Goal: Task Accomplishment & Management: Use online tool/utility

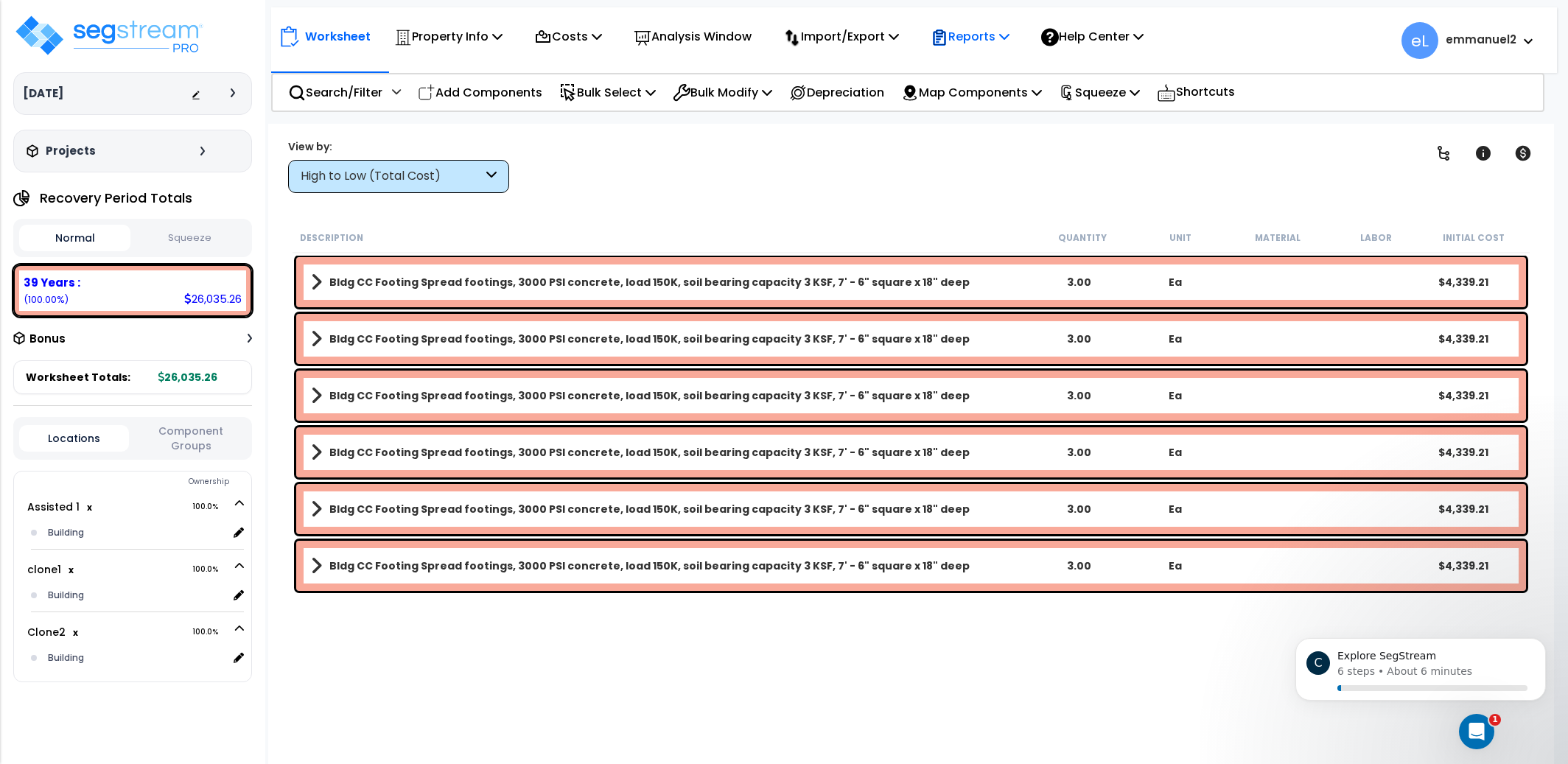
click at [965, 44] on p "Reports" at bounding box center [969, 36] width 78 height 20
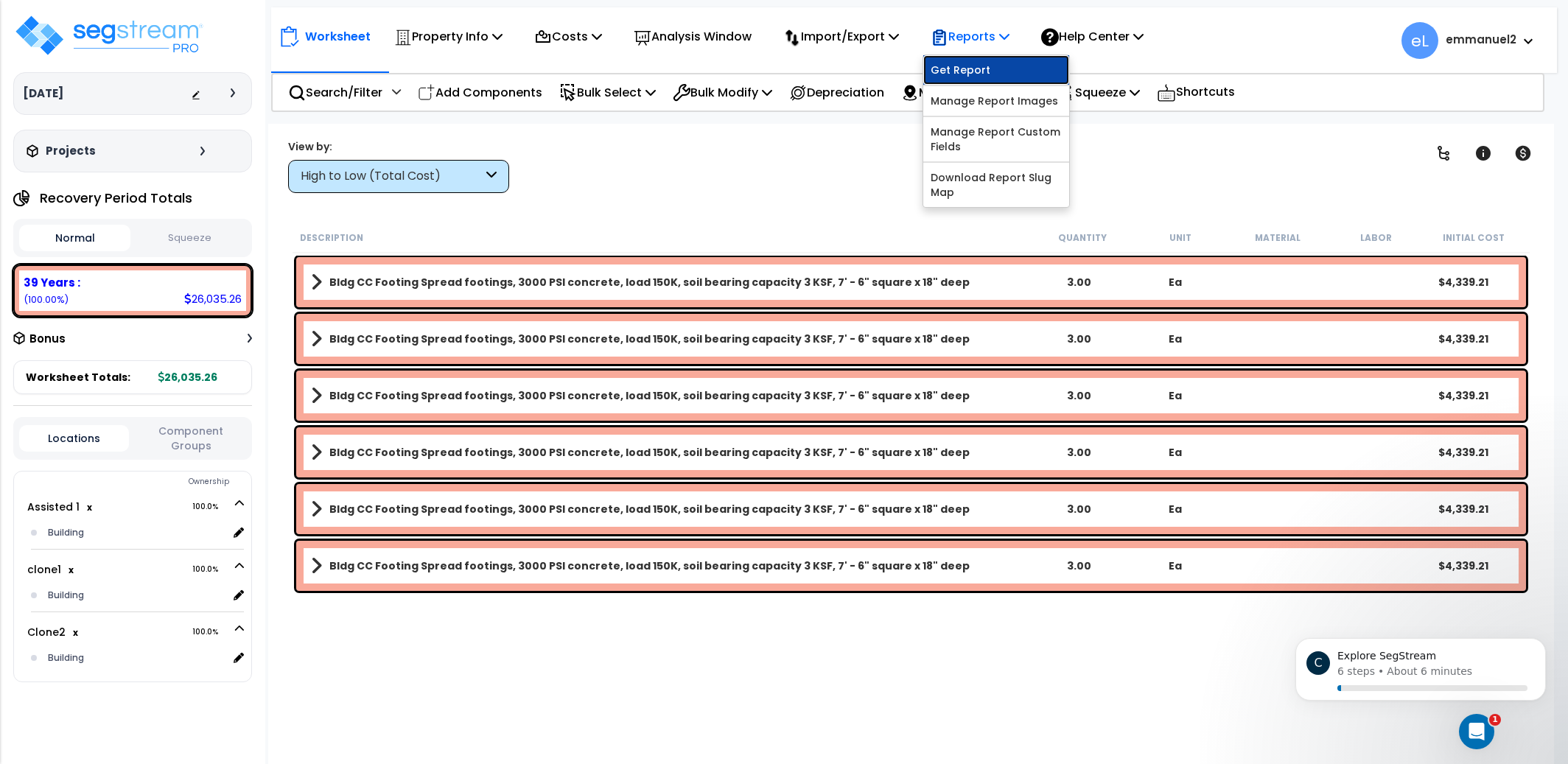
click at [969, 82] on link "Get Report" at bounding box center [995, 70] width 146 height 29
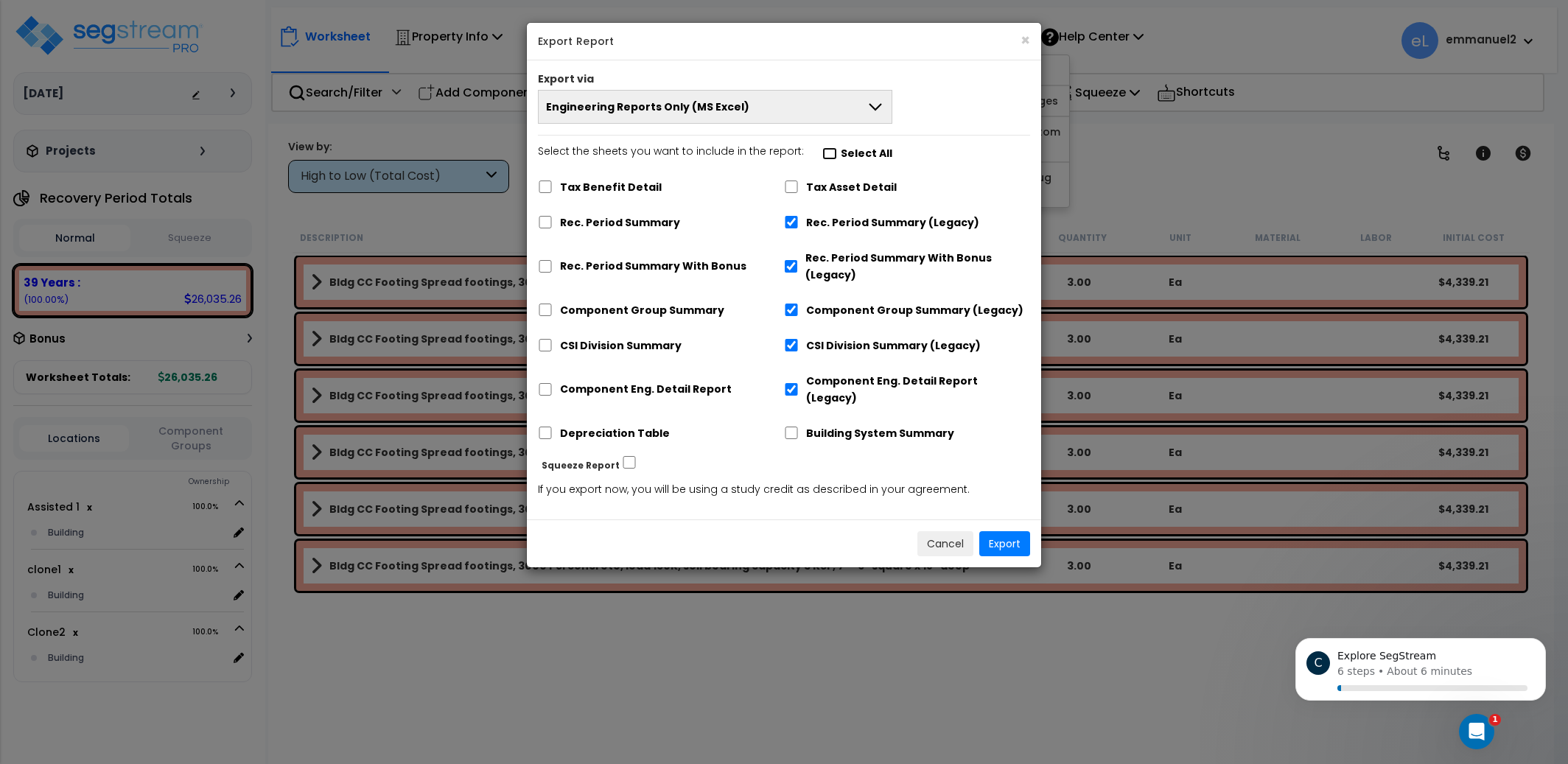
click at [822, 153] on input "Select the sheets you want to include in the report: Select All" at bounding box center [829, 153] width 15 height 13
checkbox input "true"
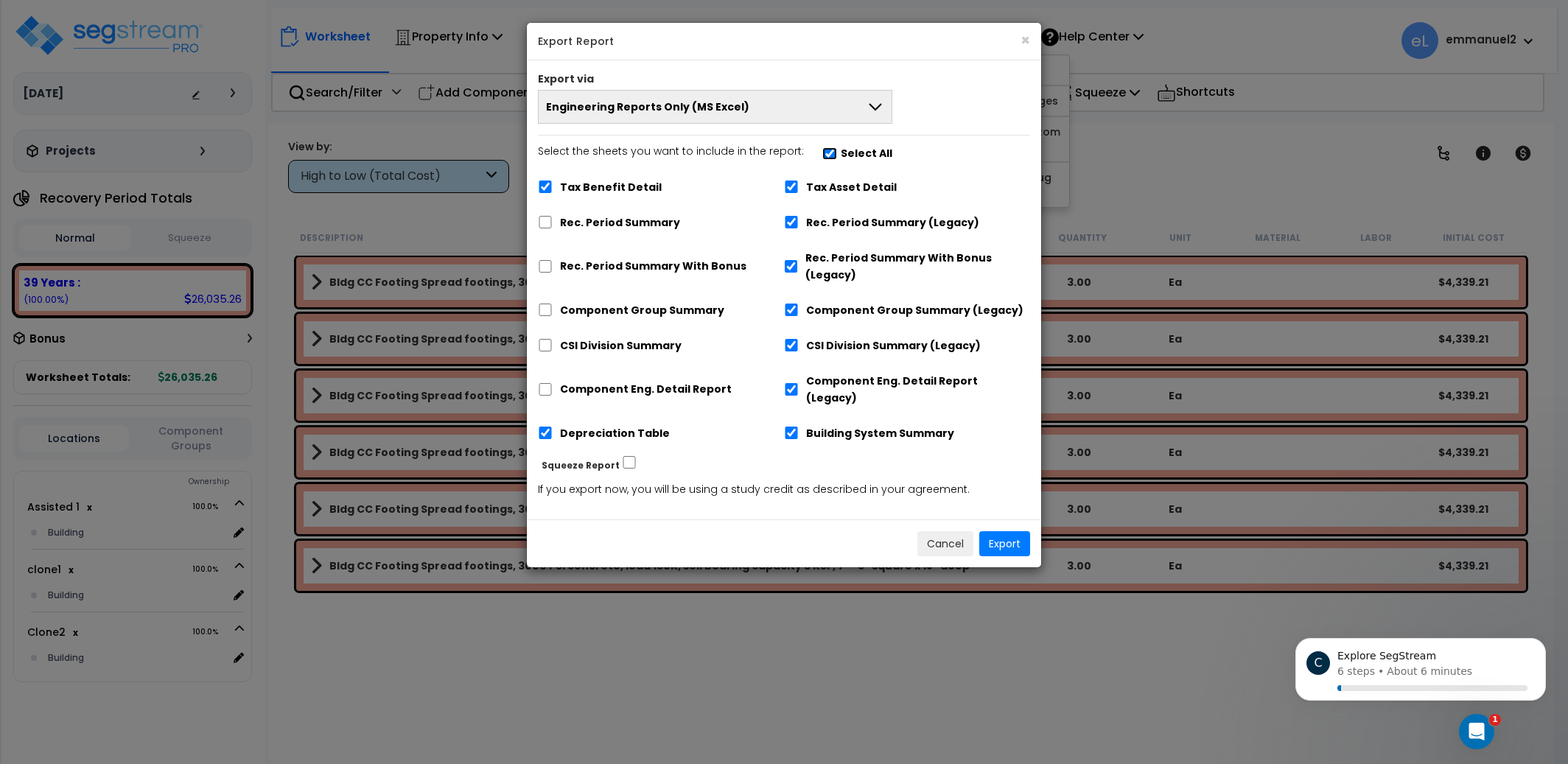
checkbox input "true"
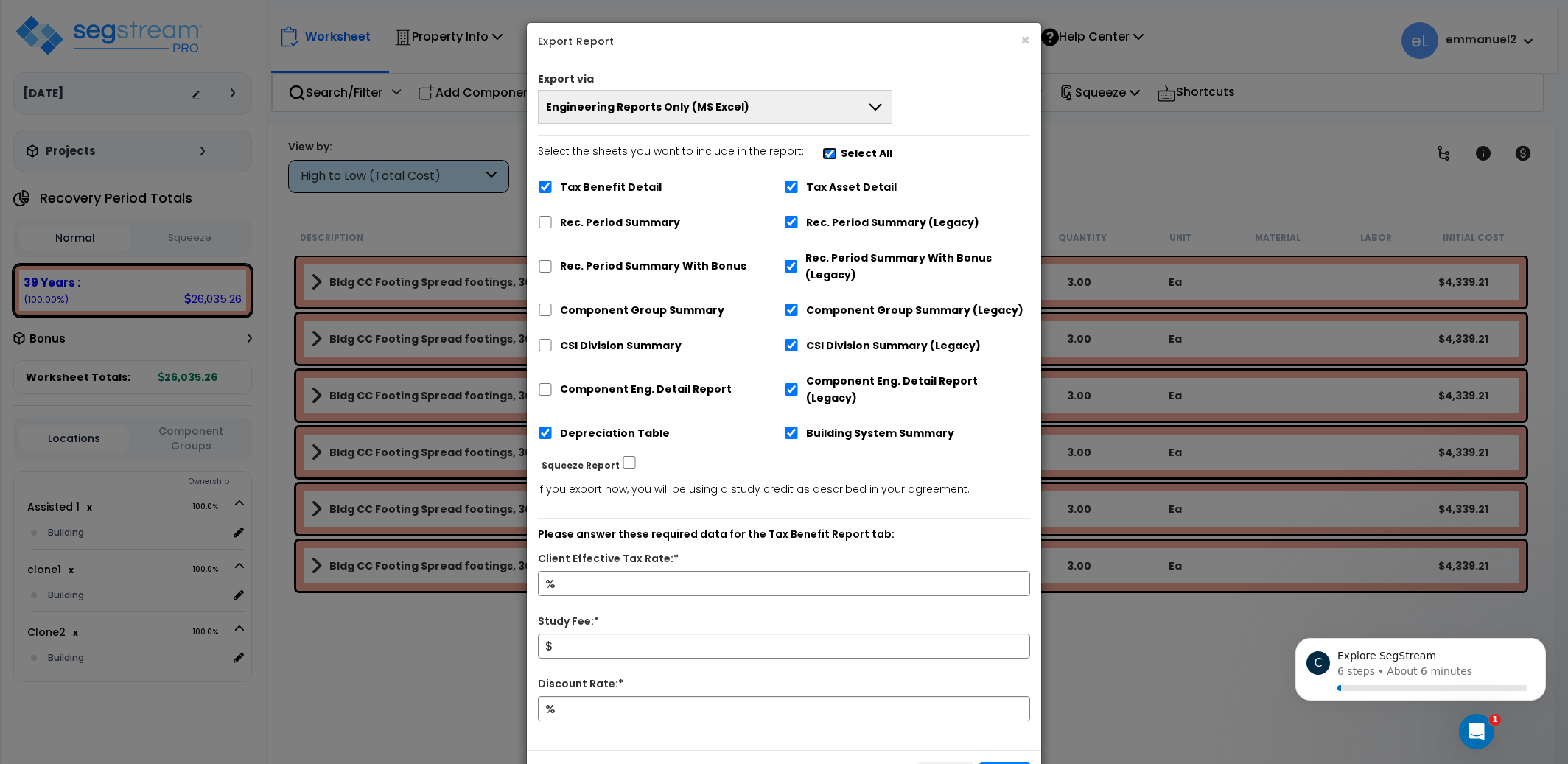
scroll to position [38, 0]
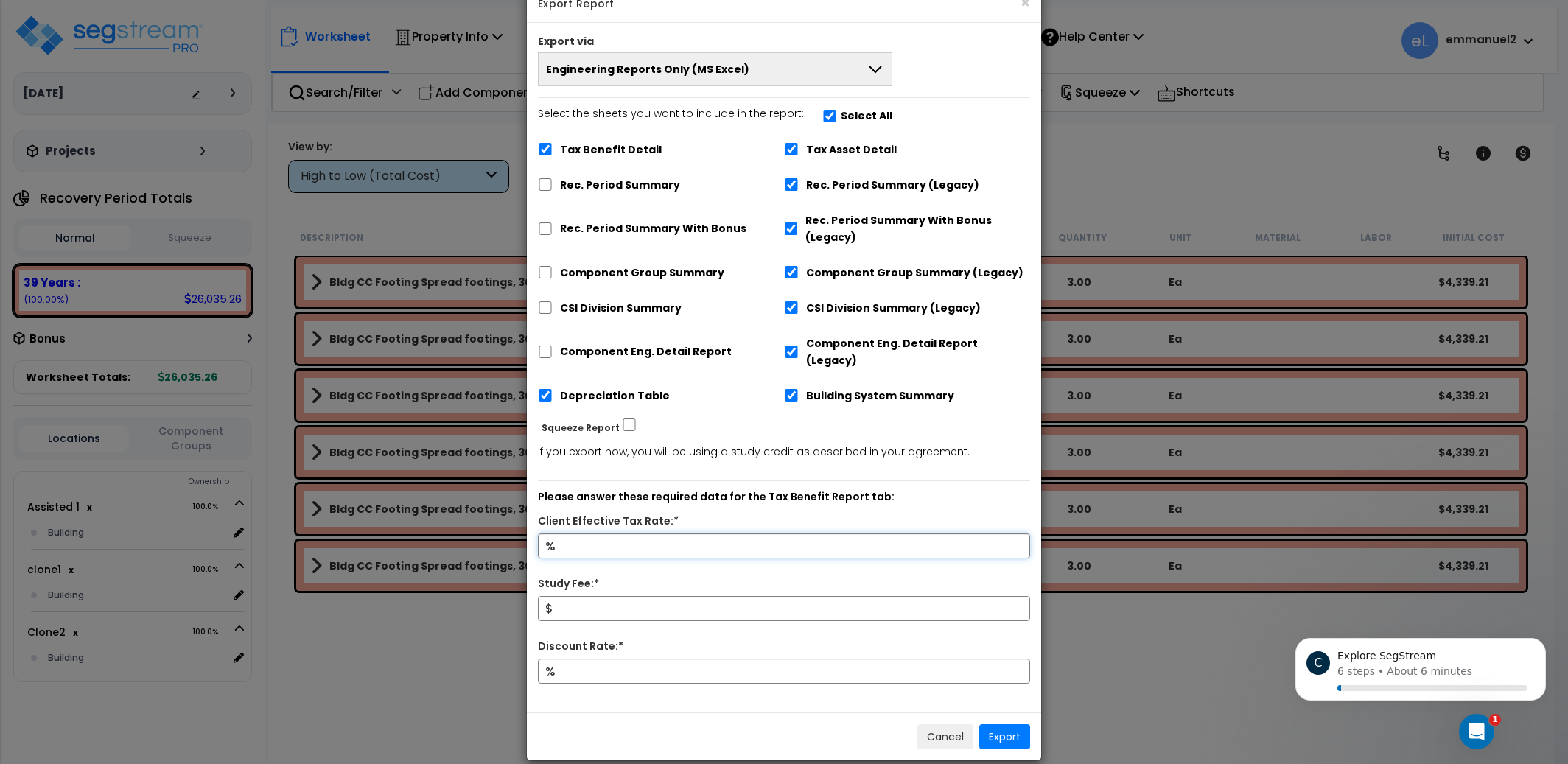
click at [828, 539] on input "Client Effective Tax Rate:*" at bounding box center [784, 545] width 492 height 25
type input "10"
click at [1028, 724] on button "Export" at bounding box center [1004, 736] width 51 height 25
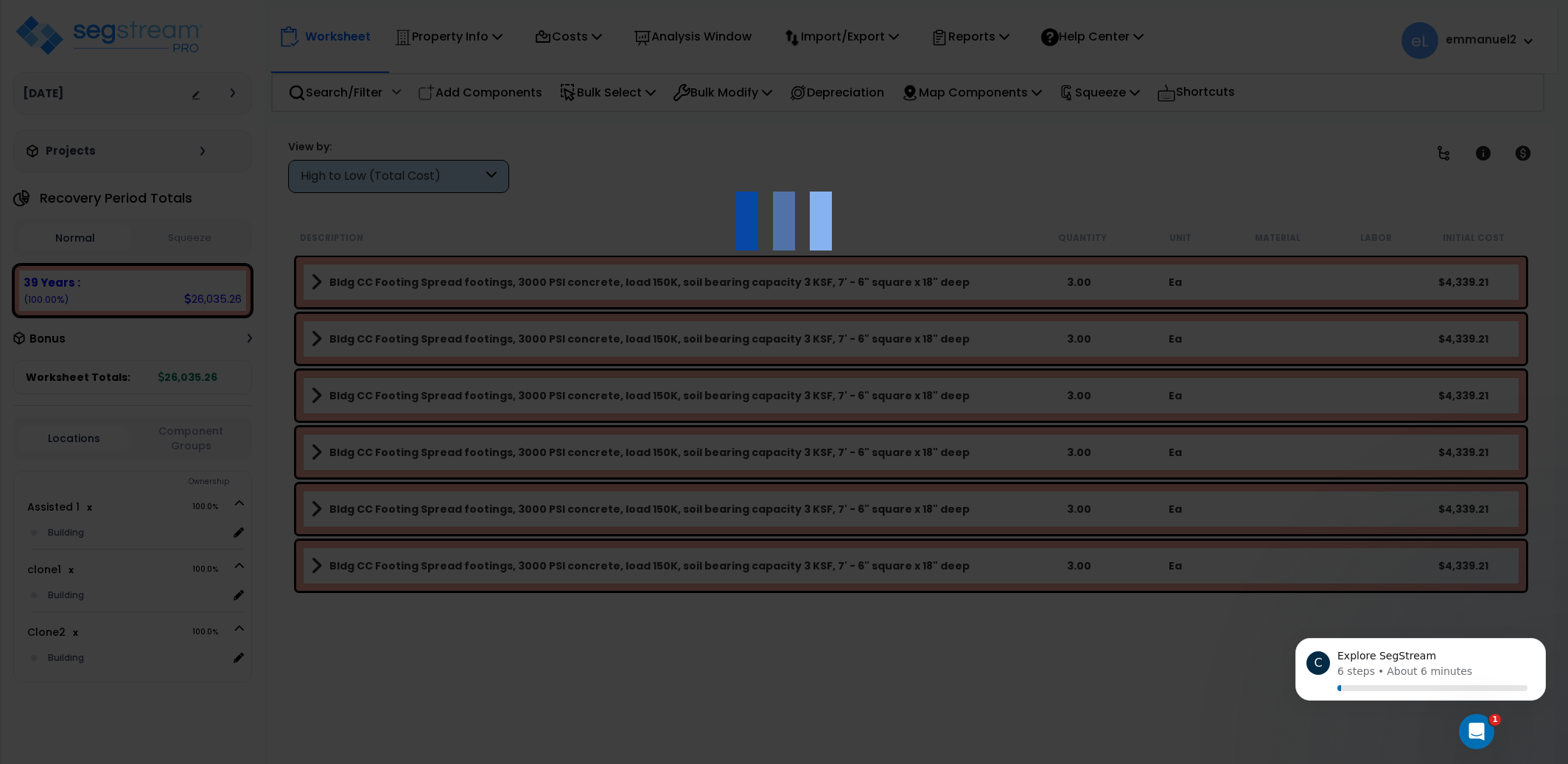
scroll to position [0, 0]
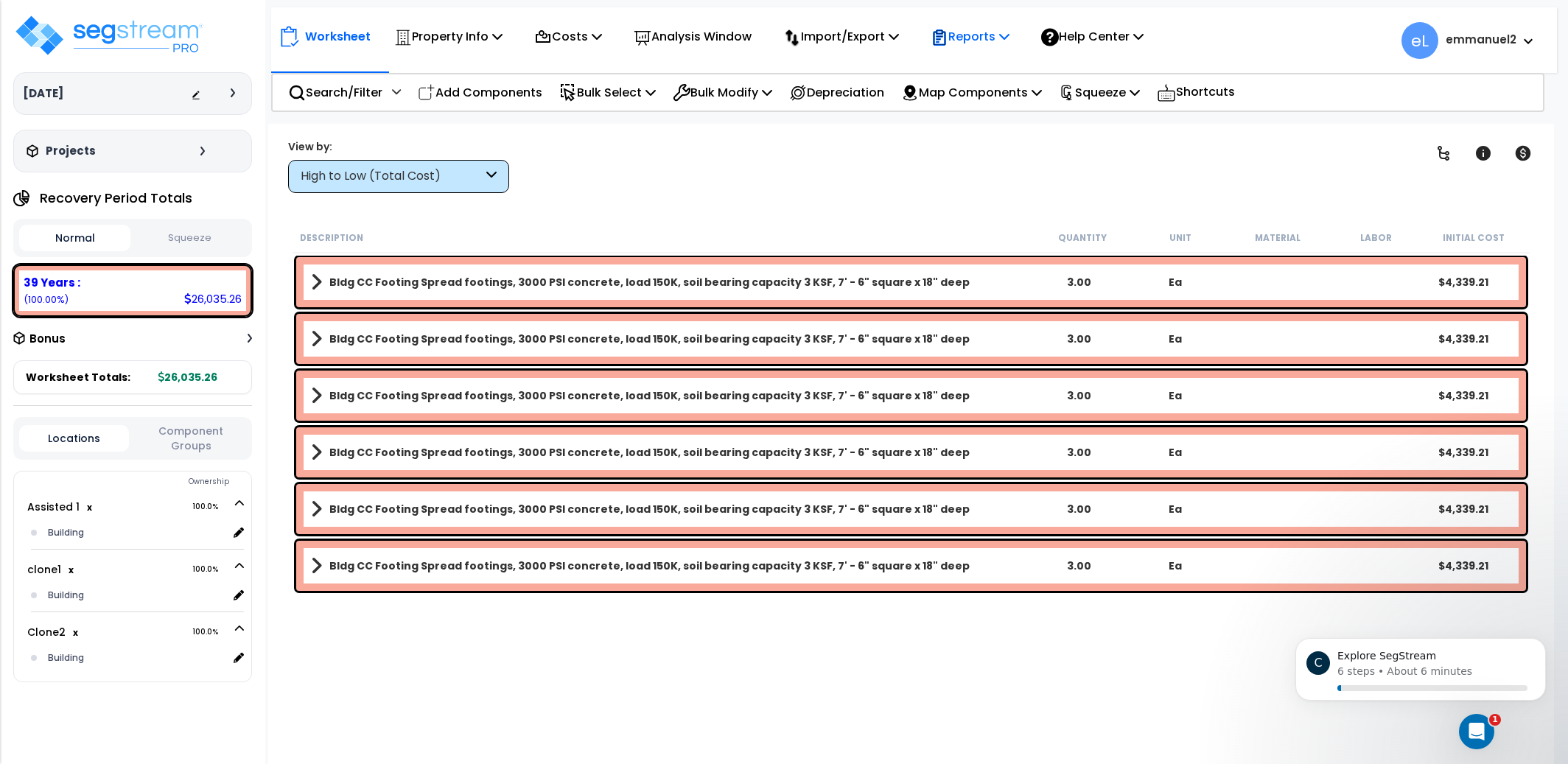
click at [973, 41] on p "Reports" at bounding box center [969, 36] width 78 height 20
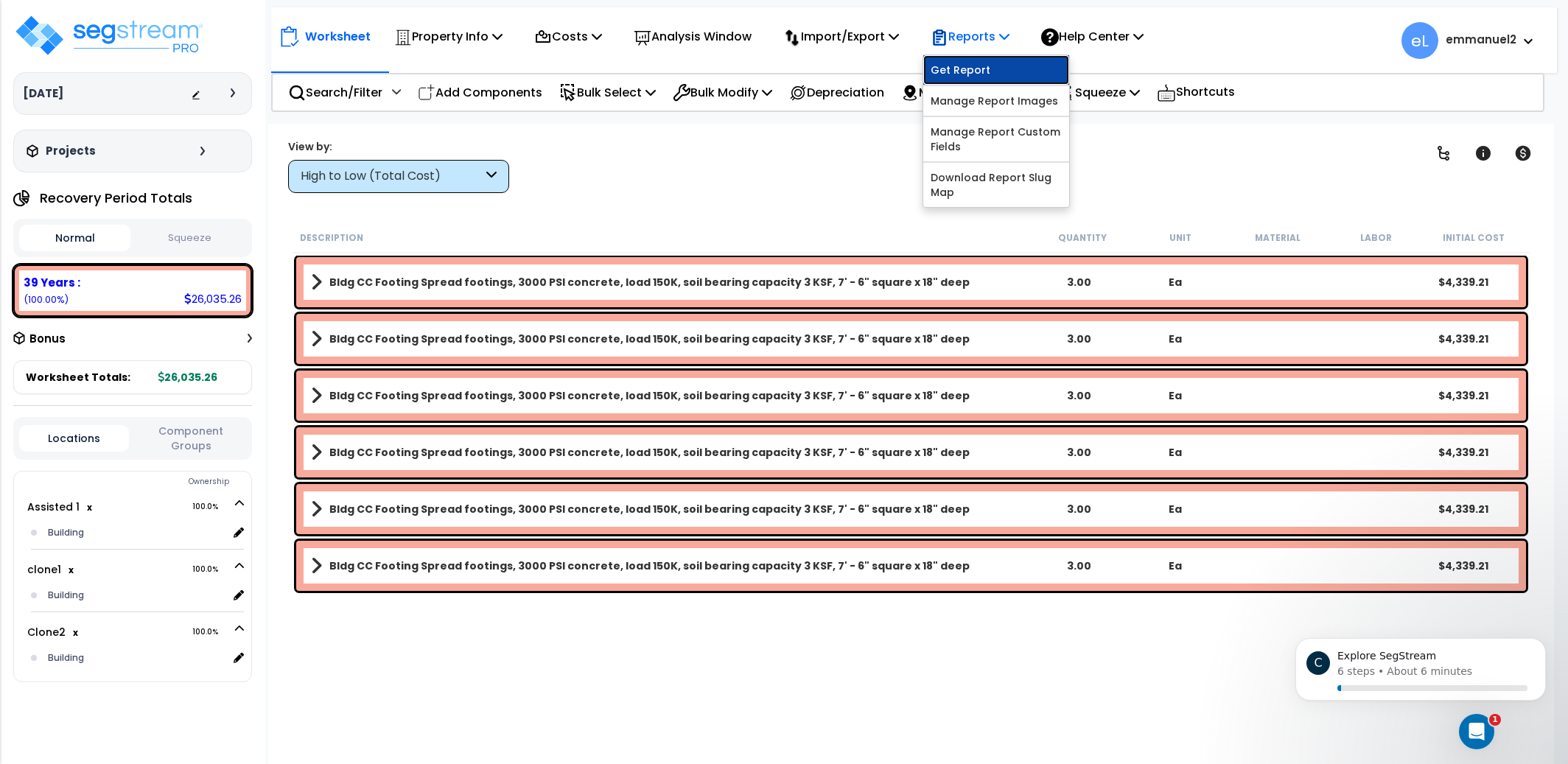
click at [984, 71] on link "Get Report" at bounding box center [995, 70] width 146 height 29
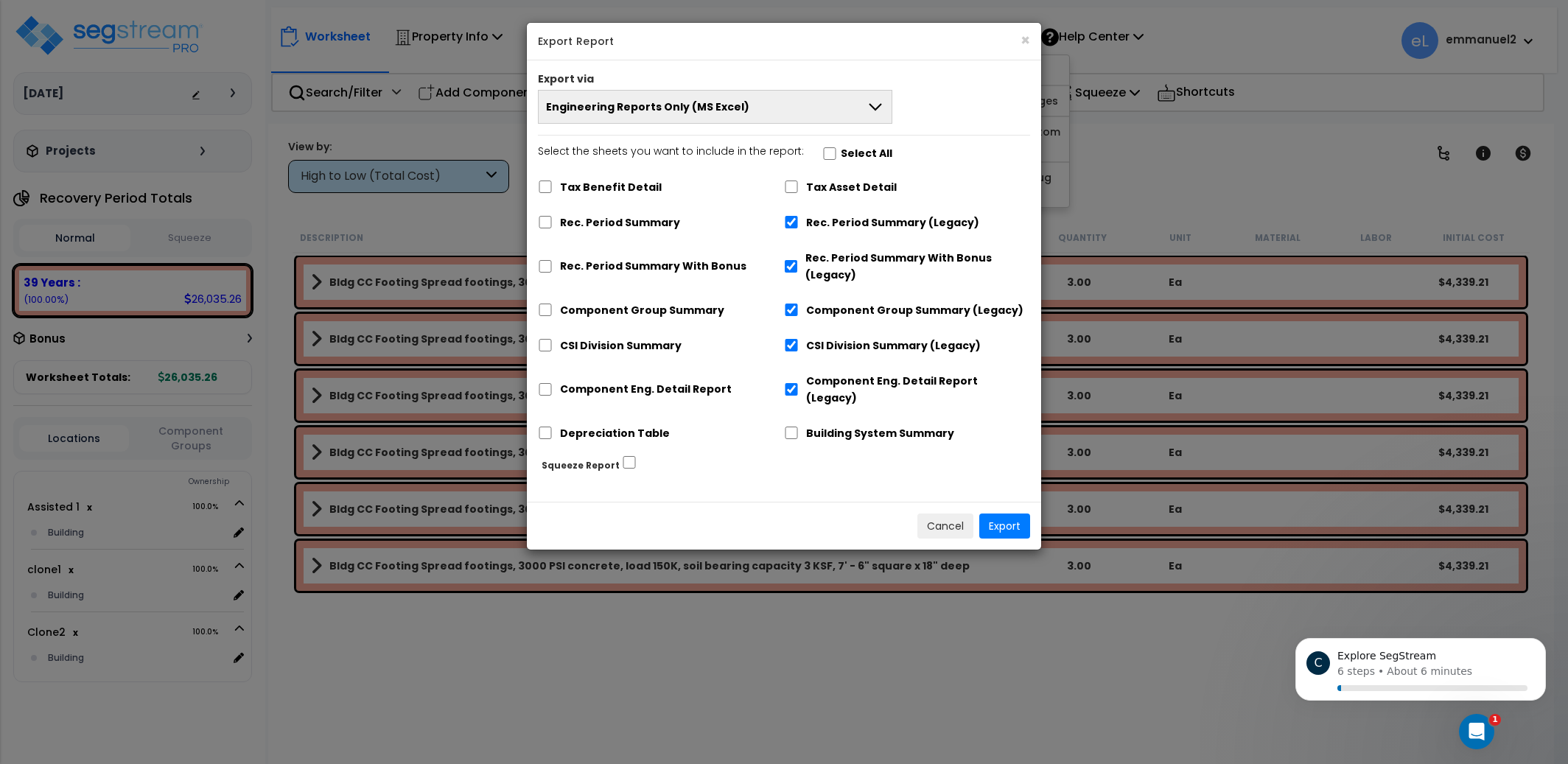
click at [834, 165] on div "Select the sheets you want to include in the report: Select All Tax Benefit Det…" at bounding box center [784, 298] width 514 height 310
click at [819, 160] on label "Select the sheets you want to include in the report: Select All" at bounding box center [714, 153] width 354 height 25
click at [822, 159] on input "Select the sheets you want to include in the report: Select All" at bounding box center [829, 152] width 15 height 13
checkbox input "true"
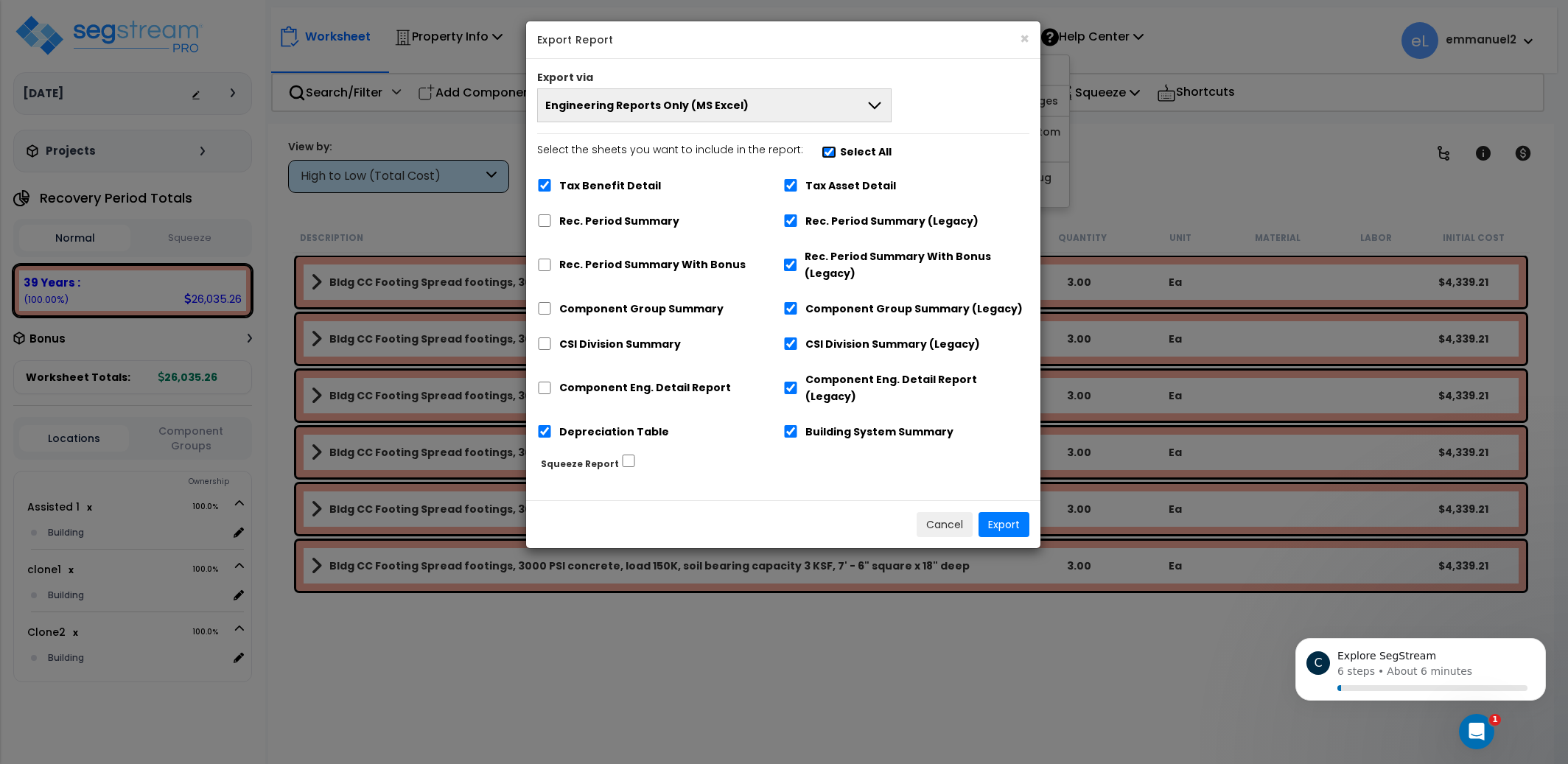
checkbox input "true"
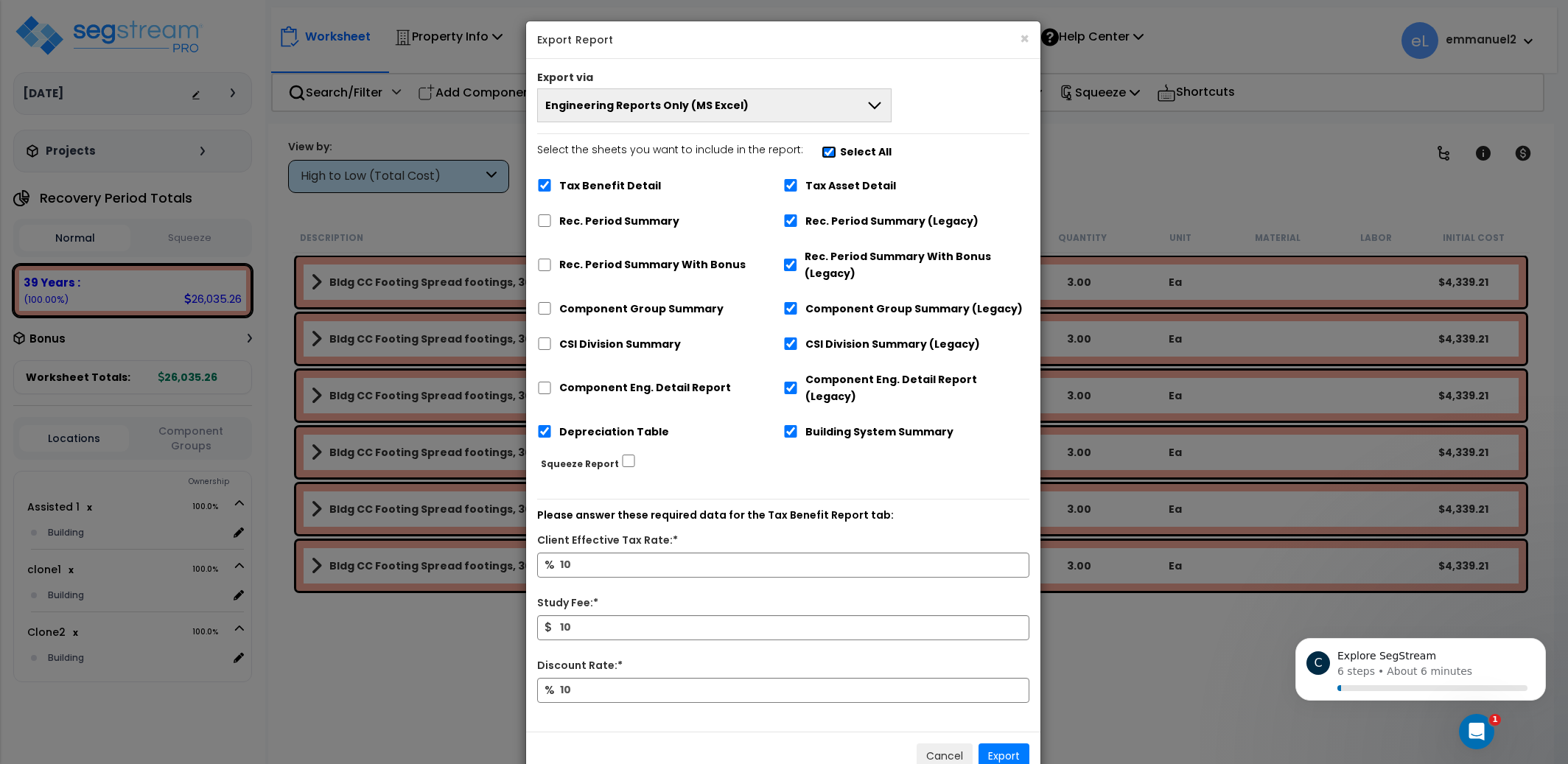
scroll to position [15, 0]
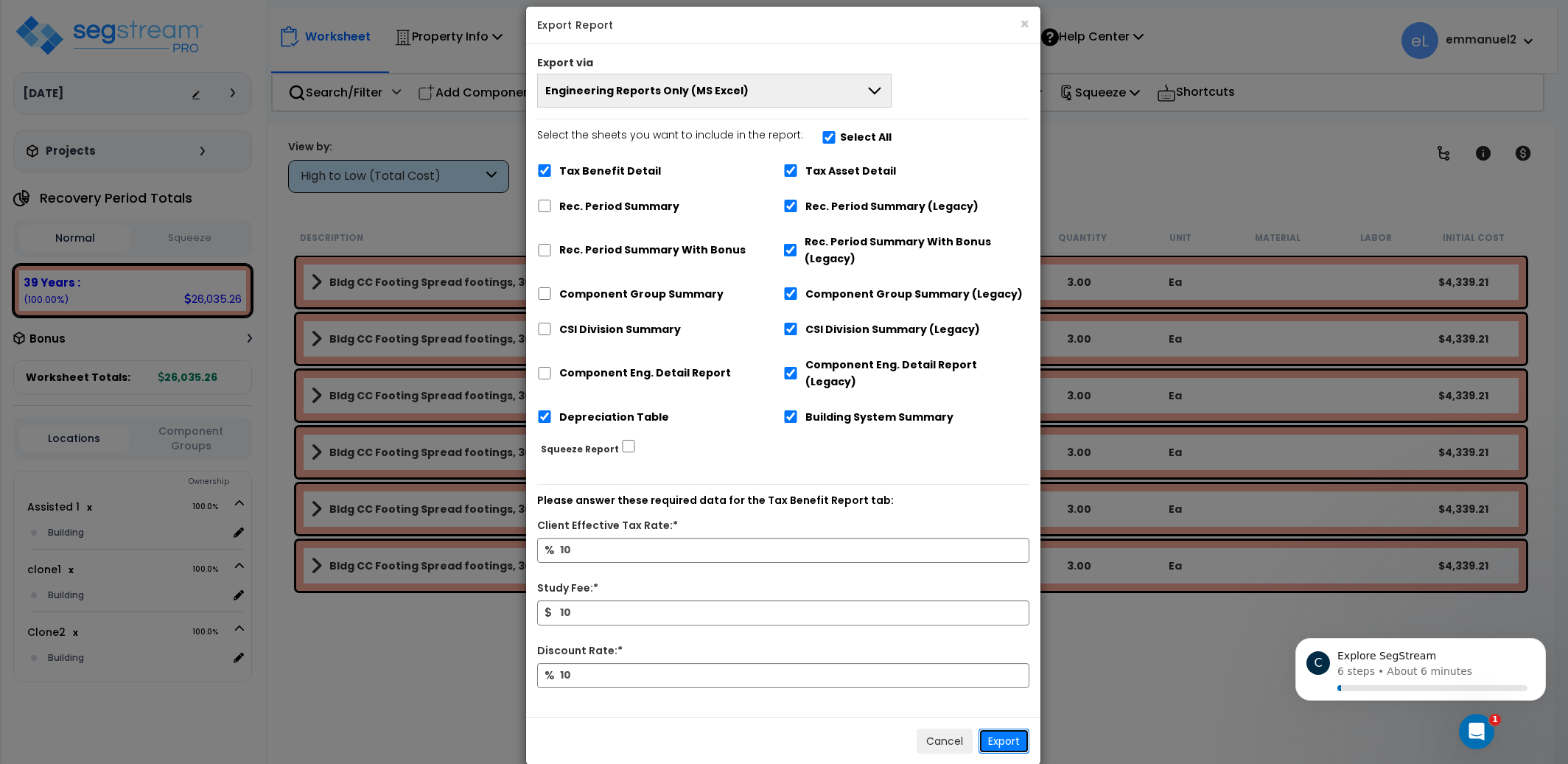
click at [998, 729] on button "Export" at bounding box center [1003, 741] width 51 height 25
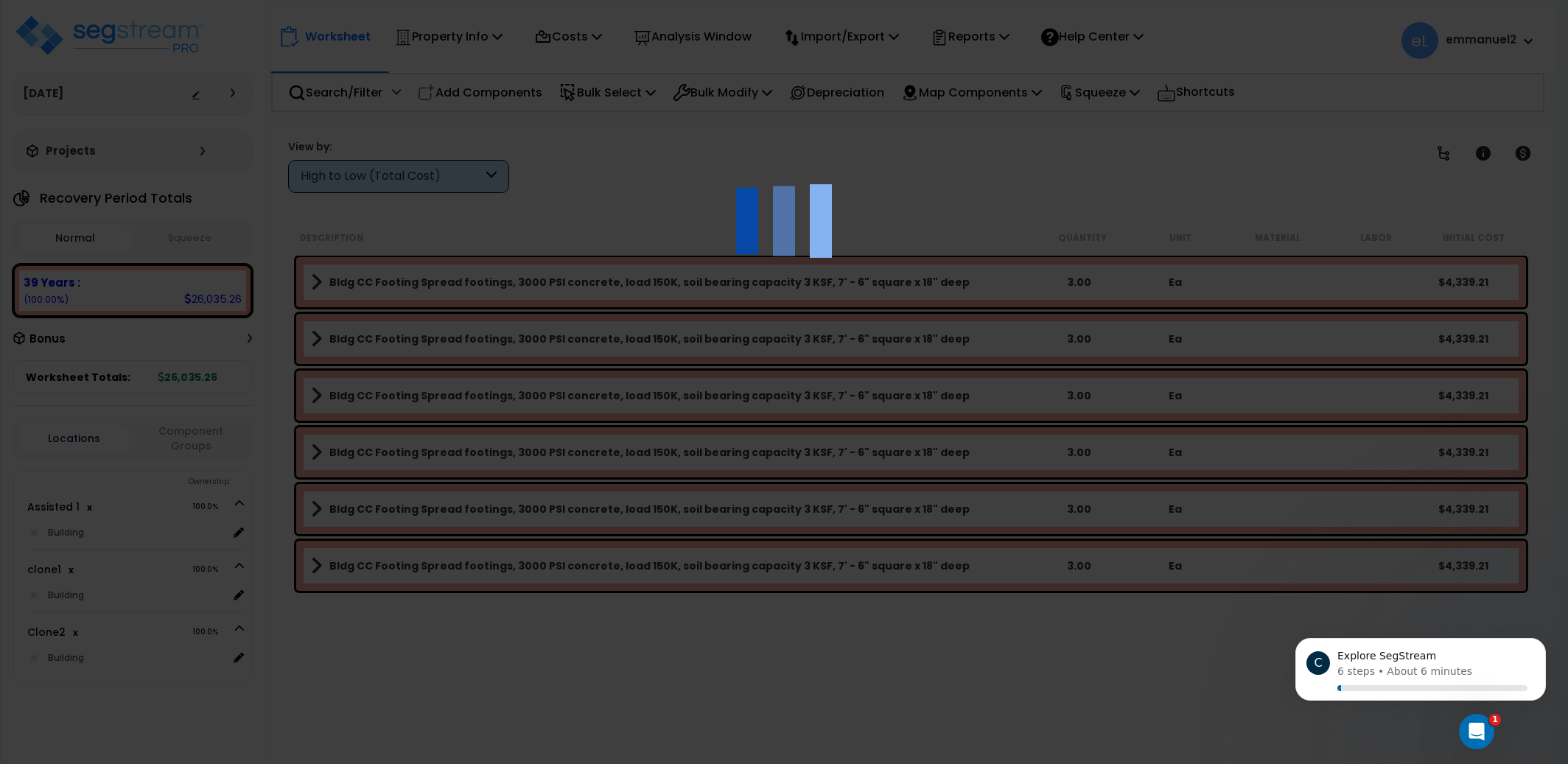
scroll to position [0, 0]
